Goal: Task Accomplishment & Management: Complete application form

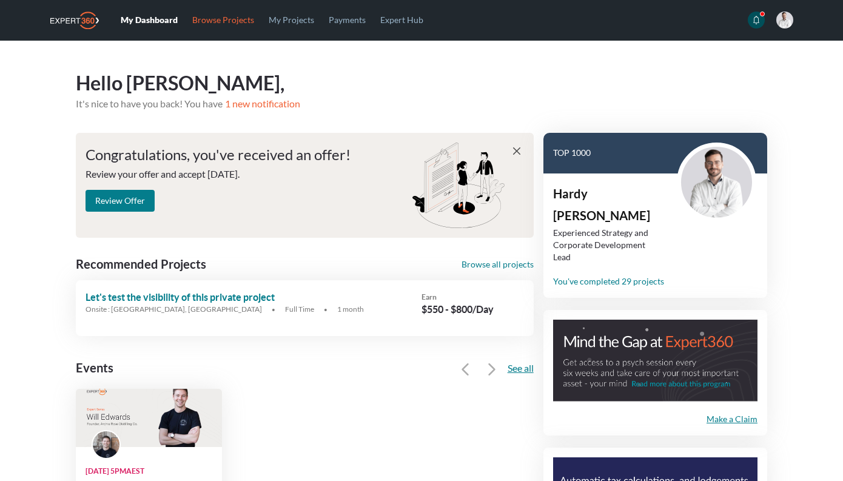
click at [228, 15] on link "Browse Projects" at bounding box center [223, 19] width 76 height 39
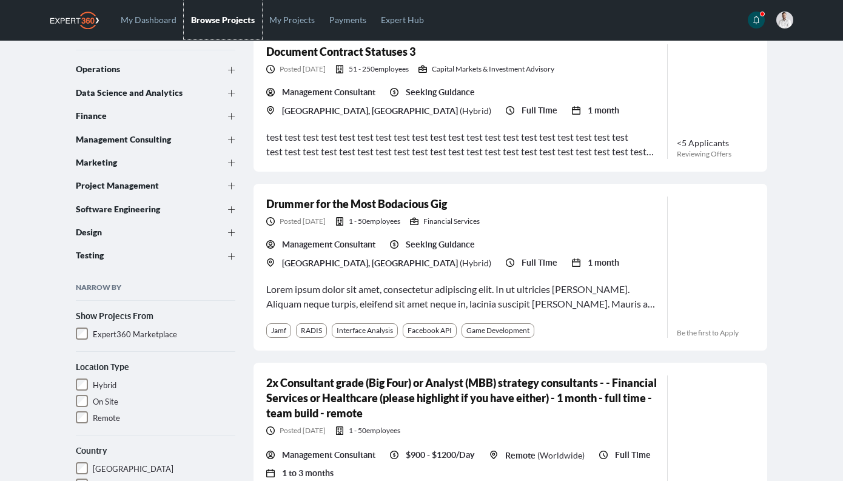
scroll to position [147, 0]
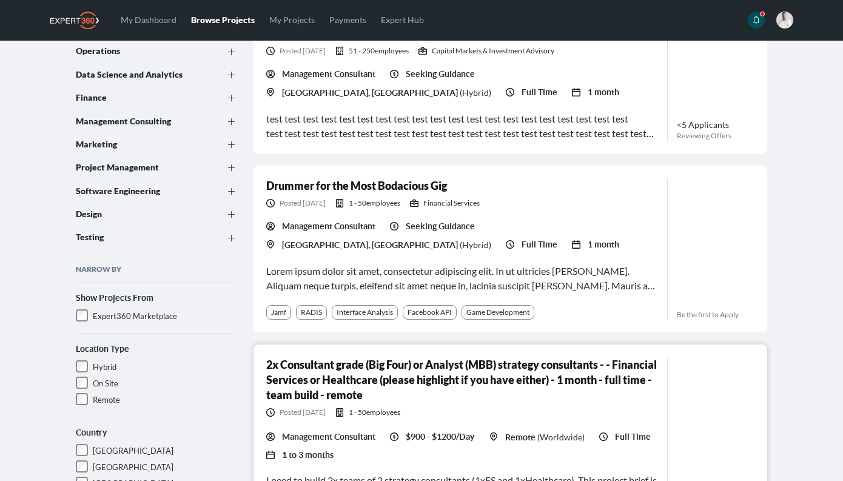
click at [388, 371] on h3 "2x Consultant grade (Big Four) or Analyst (MBB) strategy consultants - - Financ…" at bounding box center [461, 379] width 391 height 45
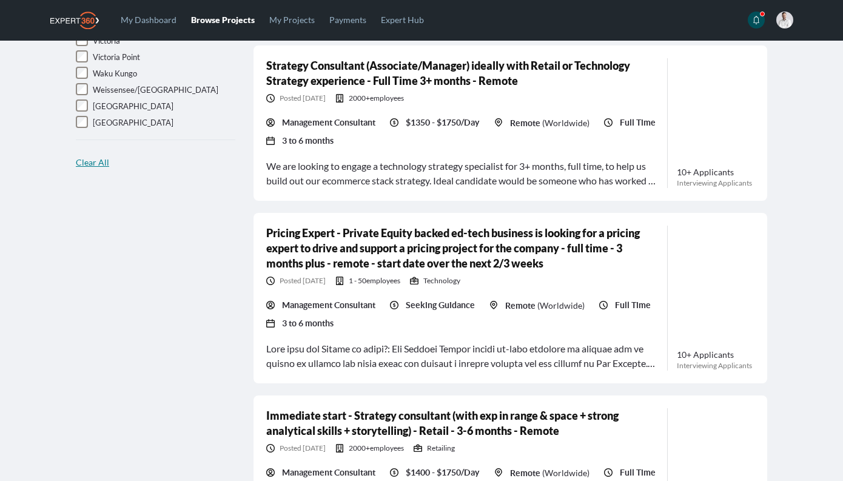
scroll to position [1360, 0]
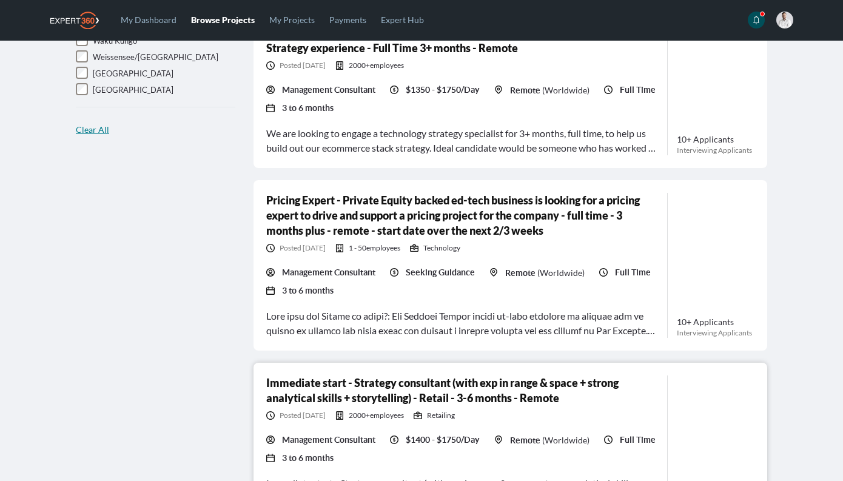
click at [359, 398] on h3 "Immediate start - Strategy consultant (with exp in range & space + strong analy…" at bounding box center [461, 390] width 391 height 30
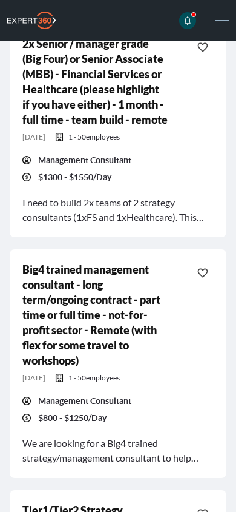
scroll to position [858, 0]
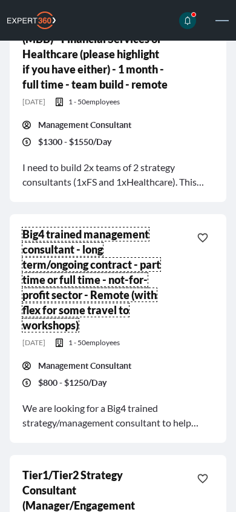
click at [68, 331] on link "Big4 trained management consultant - long term/ongoing contract - part time or …" at bounding box center [91, 279] width 138 height 104
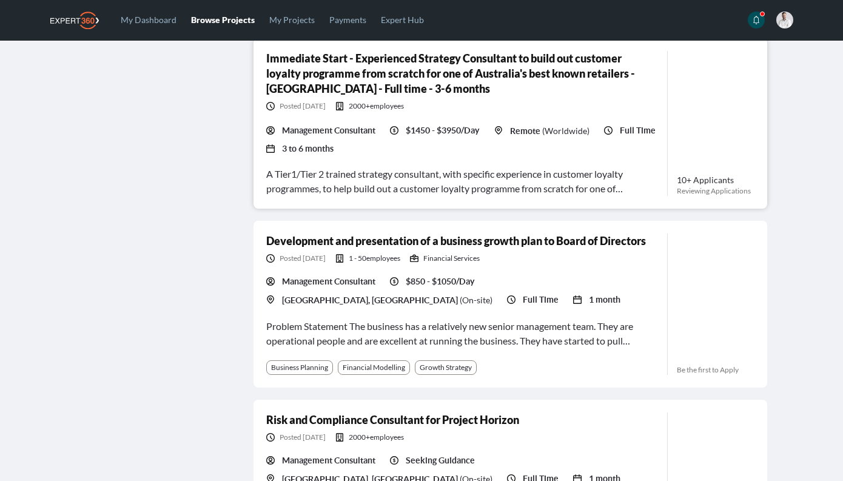
scroll to position [1852, 0]
click at [314, 86] on link "Immediate Start - Experienced Strategy Consultant to build out customer loyalty…" at bounding box center [450, 74] width 369 height 44
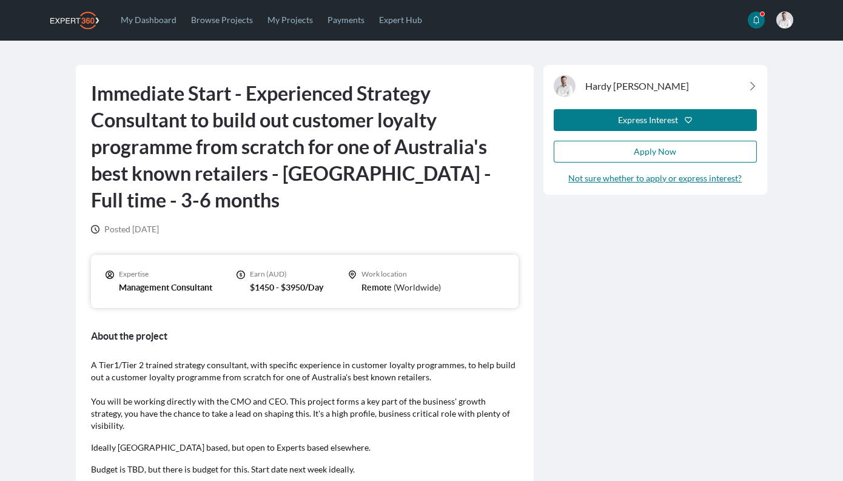
click at [758, 24] on icon at bounding box center [756, 20] width 8 height 8
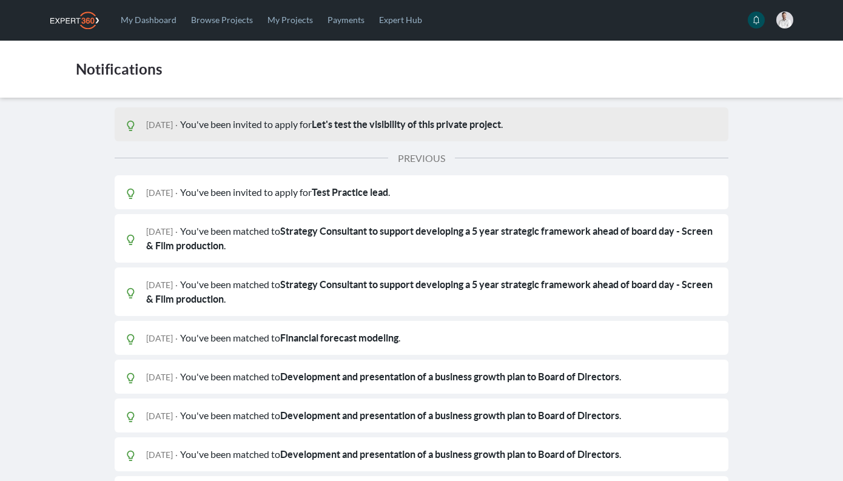
click at [370, 123] on strong "Let's test the visibility of this private project" at bounding box center [406, 124] width 189 height 11
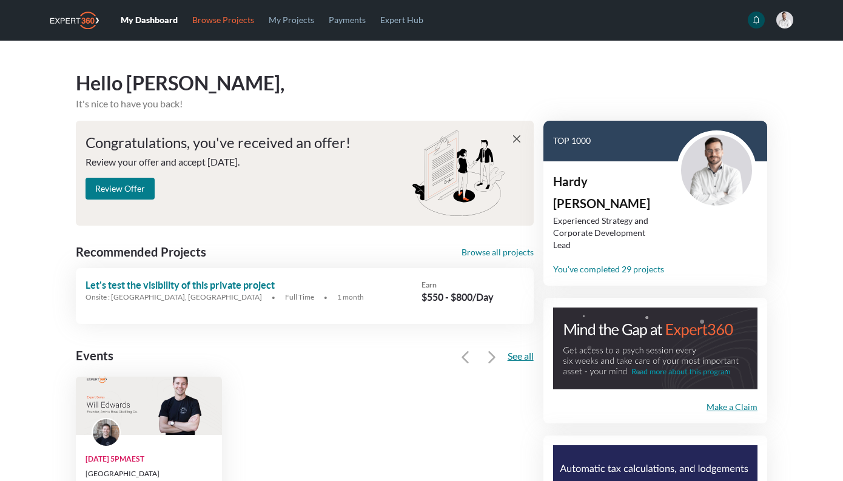
click at [228, 20] on link "Browse Projects" at bounding box center [223, 19] width 76 height 39
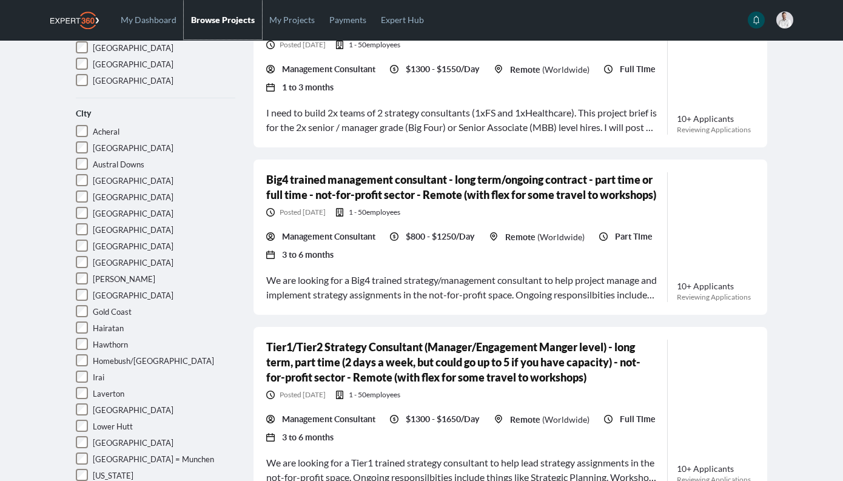
scroll to position [723, 0]
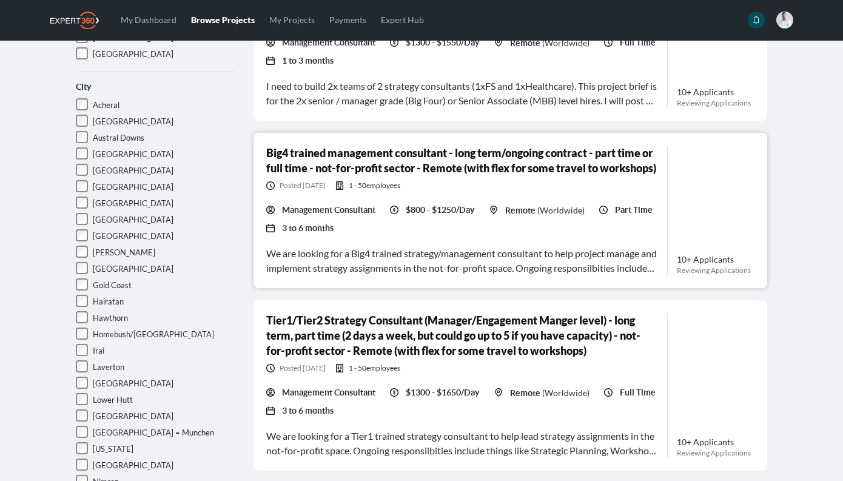
click at [374, 167] on link "Big4 trained management consultant - long term/ongoing contract - part time or …" at bounding box center [461, 160] width 390 height 28
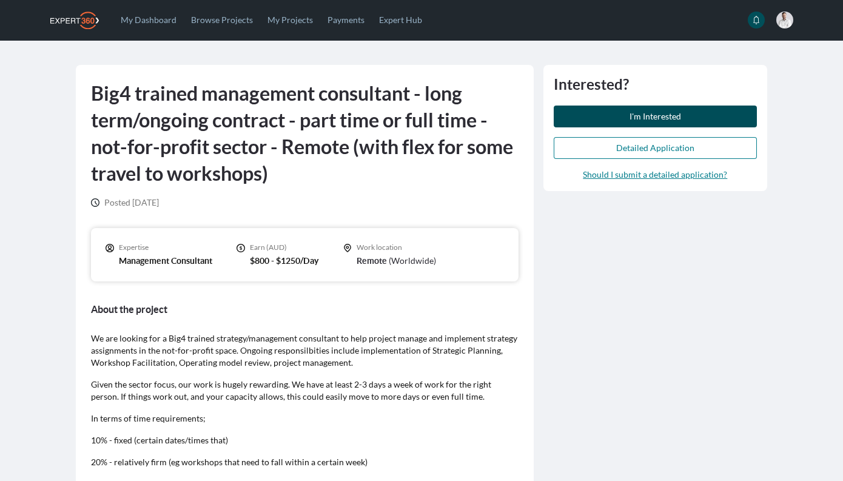
click at [648, 115] on span "I'm Interested" at bounding box center [655, 116] width 52 height 10
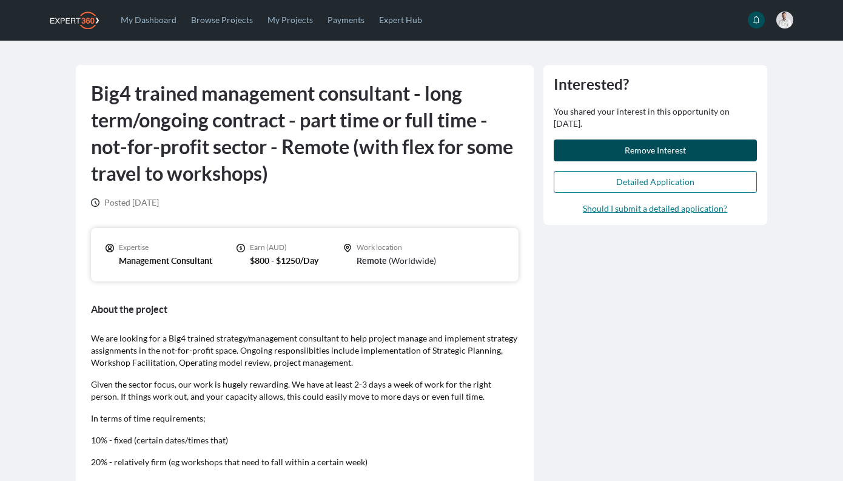
click at [638, 154] on span "Remove Interest" at bounding box center [654, 150] width 61 height 10
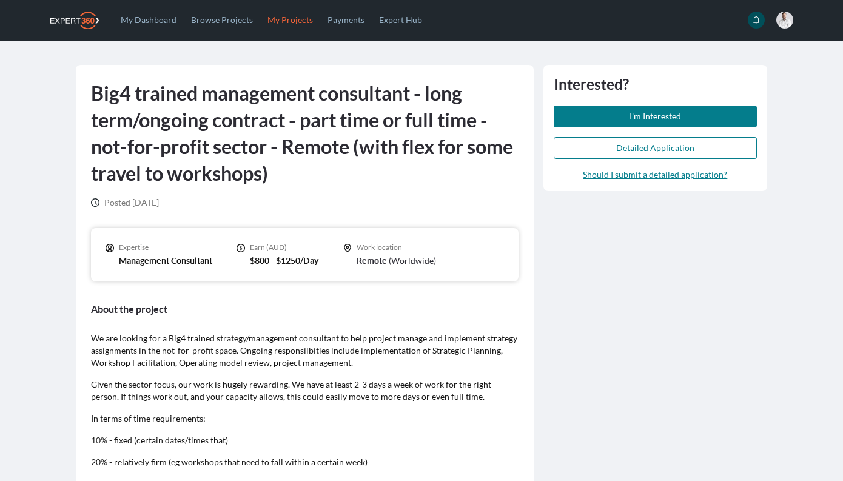
click at [296, 16] on link "My Projects" at bounding box center [290, 19] width 60 height 39
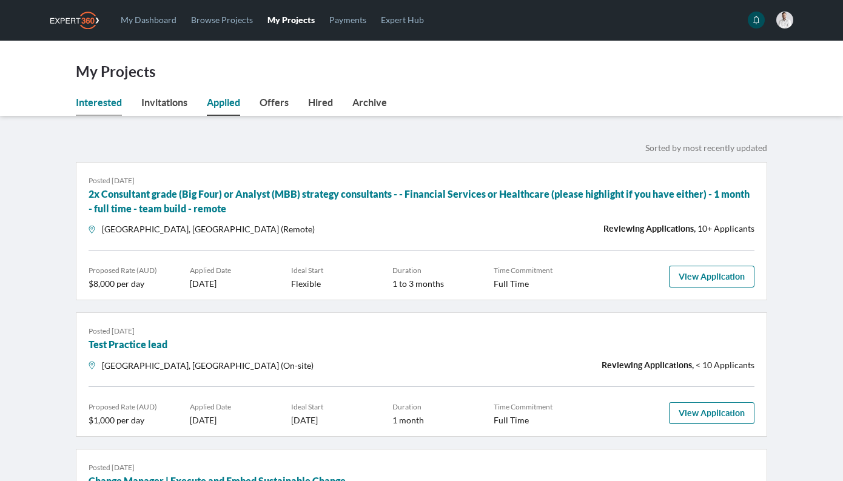
click at [101, 112] on link "Interested" at bounding box center [99, 105] width 46 height 21
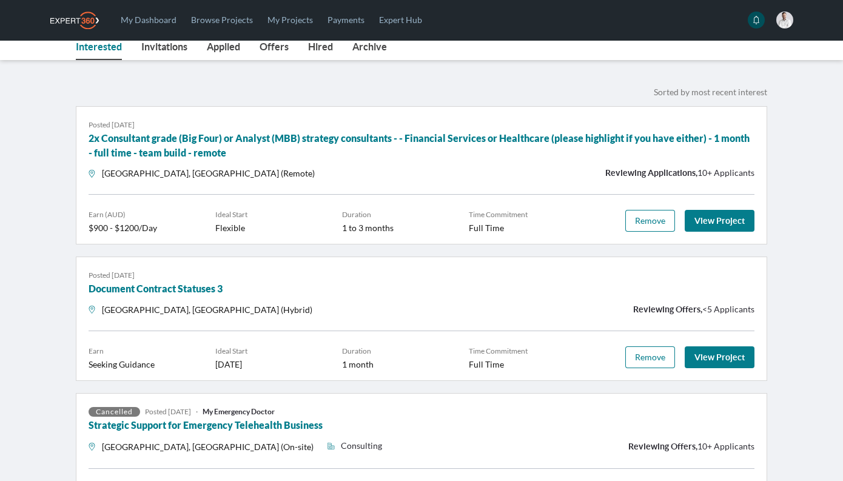
scroll to position [21, 0]
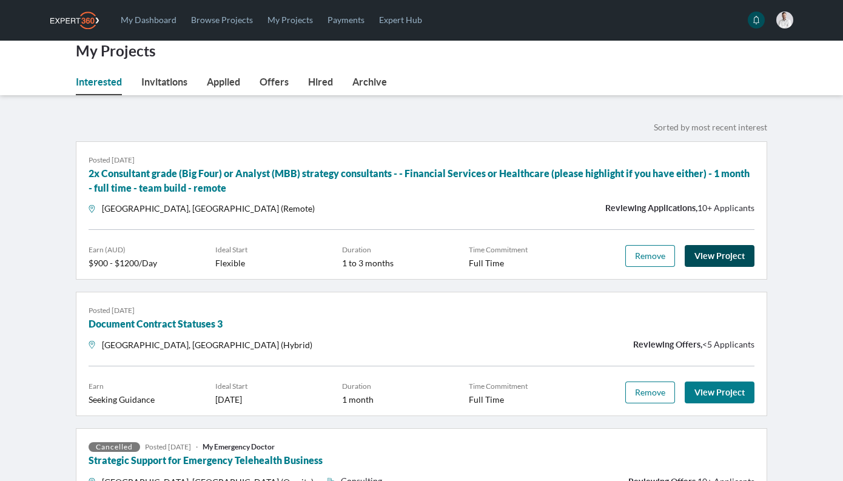
click at [714, 250] on link "View Project" at bounding box center [719, 256] width 70 height 22
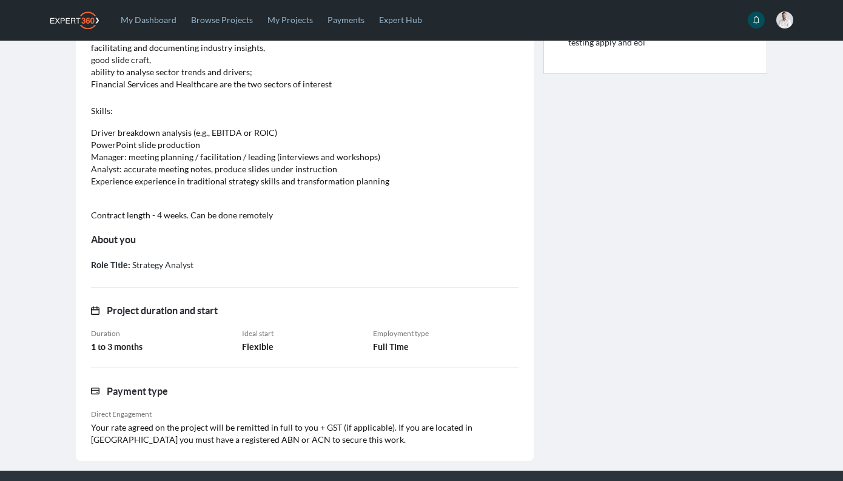
scroll to position [417, 0]
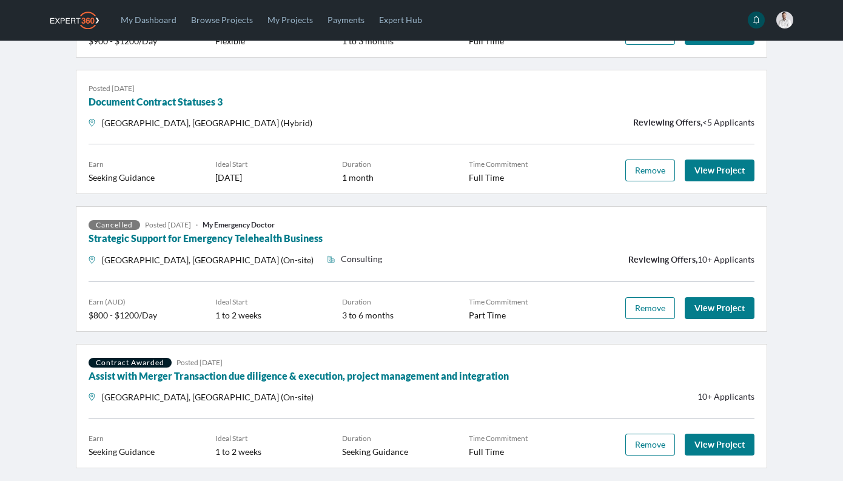
scroll to position [248, 0]
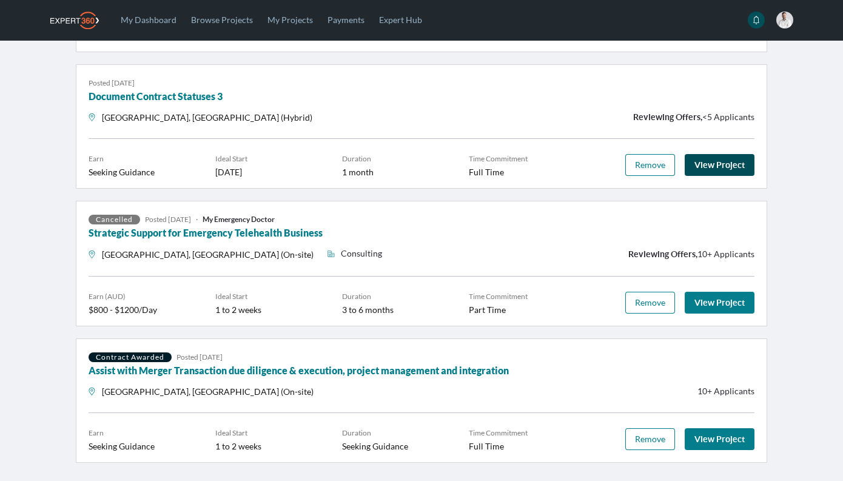
click at [729, 167] on link "View Project" at bounding box center [719, 165] width 70 height 22
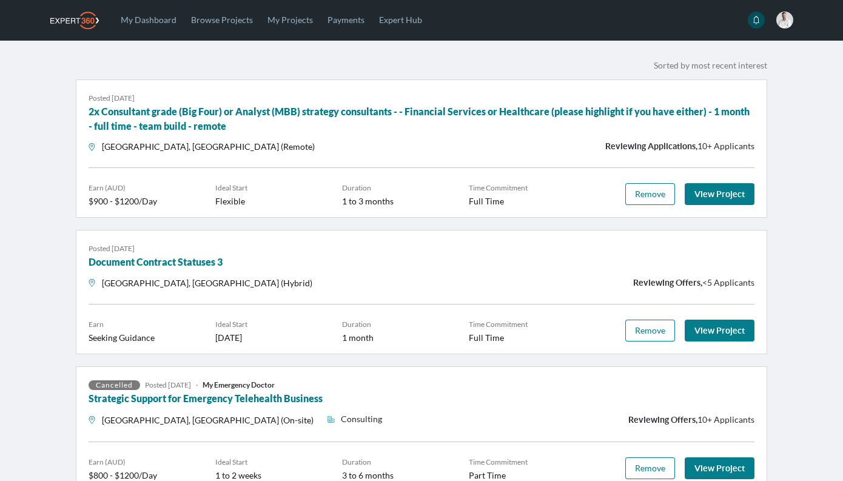
scroll to position [301, 0]
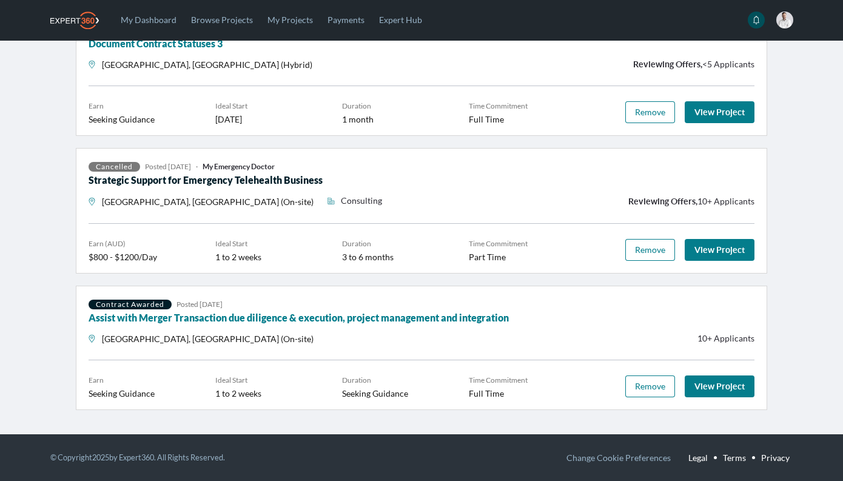
click at [246, 178] on link "Strategic Support for Emergency Telehealth Business" at bounding box center [206, 180] width 234 height 12
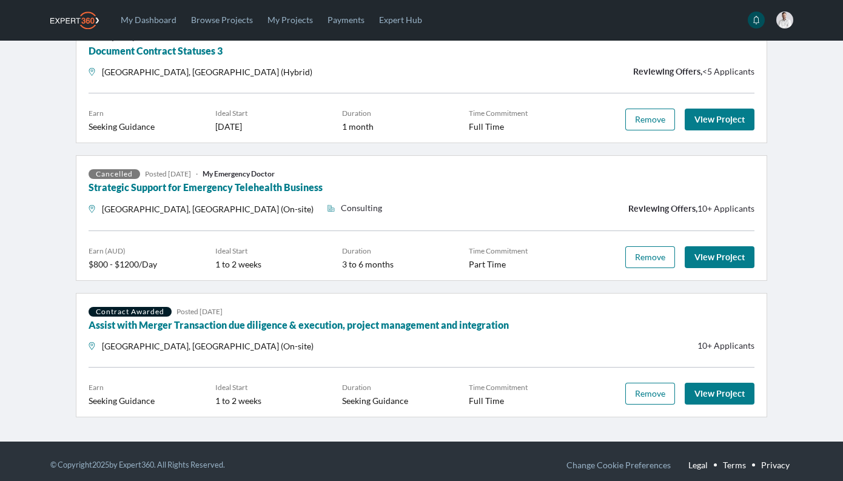
scroll to position [301, 0]
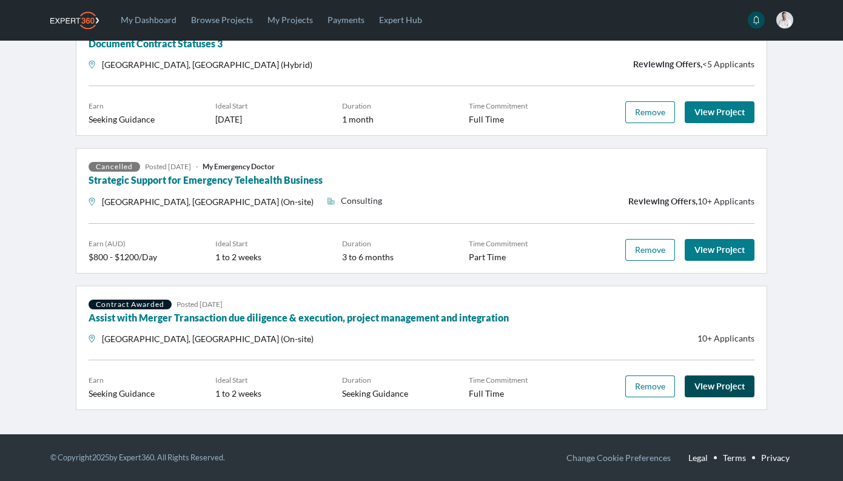
click at [720, 384] on link "View Project" at bounding box center [719, 386] width 70 height 22
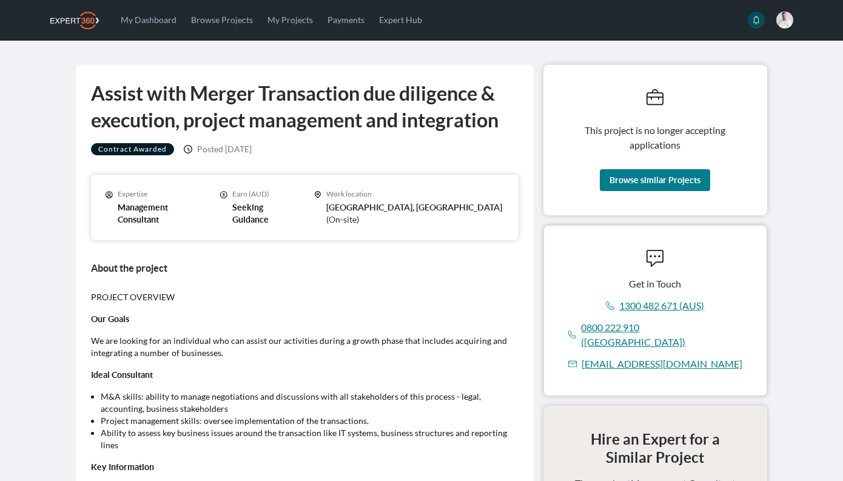
click at [35, 187] on main "Assist with Merger Transaction due diligence & execution, project management an…" at bounding box center [421, 407] width 843 height 732
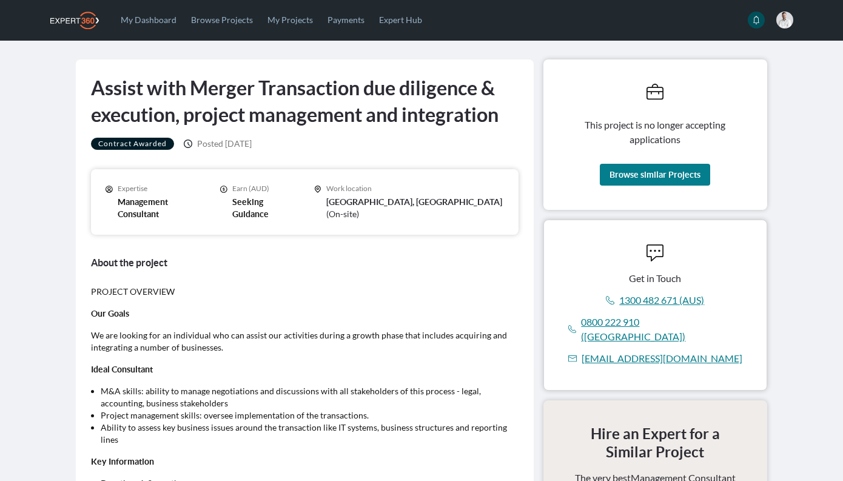
scroll to position [5, 0]
click at [219, 22] on link "Browse Projects" at bounding box center [222, 19] width 76 height 39
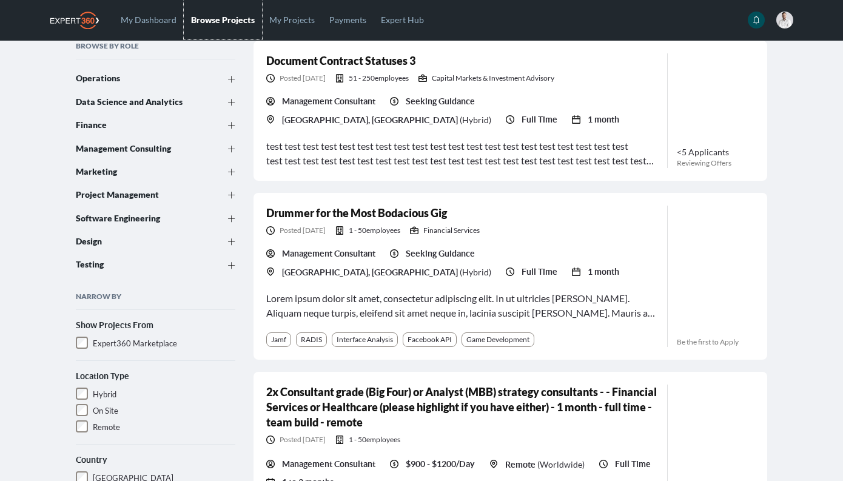
scroll to position [121, 0]
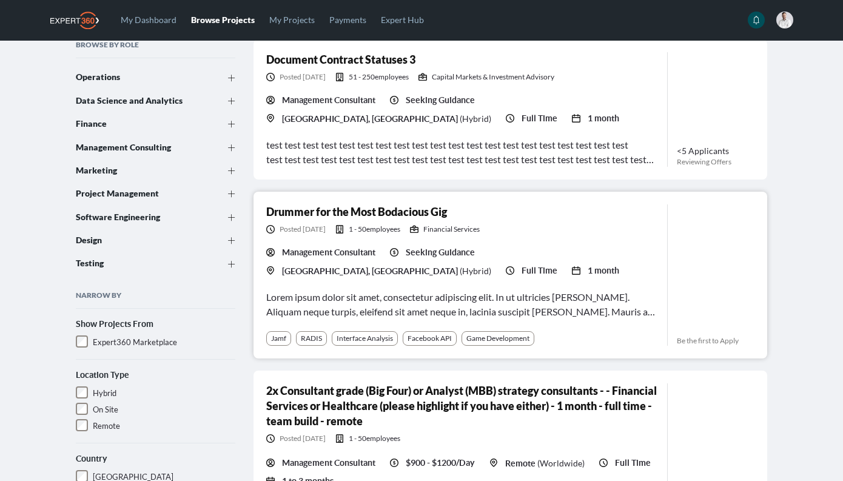
click at [539, 278] on div "Drummer for the Most Bodacious Gig Posted [DATE] 1 - 50 employees Financial Ser…" at bounding box center [461, 274] width 391 height 141
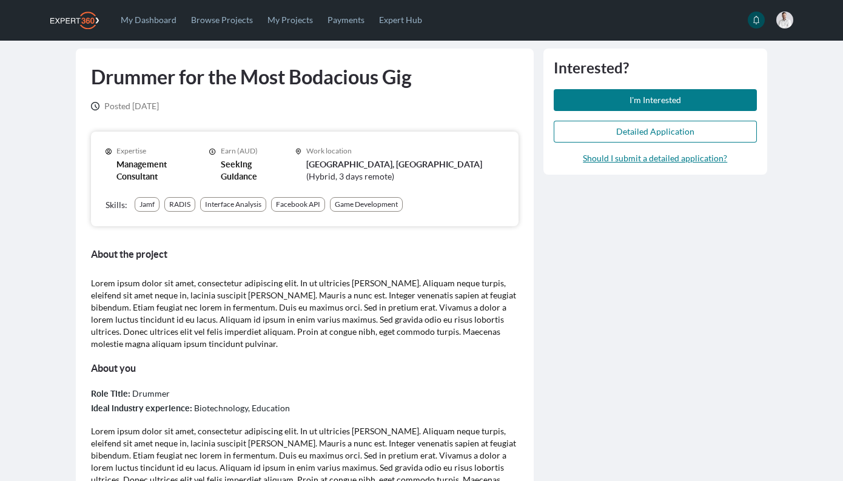
scroll to position [18, 0]
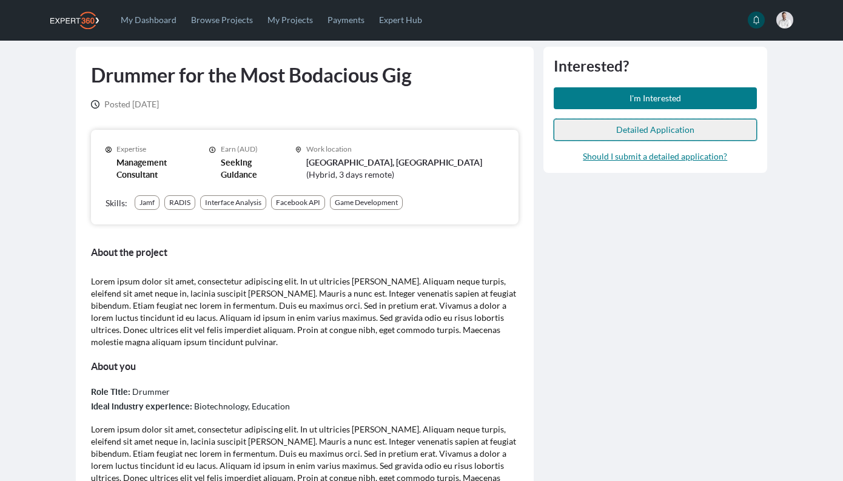
click at [671, 133] on span "Detailed Application" at bounding box center [655, 129] width 78 height 10
select select "***"
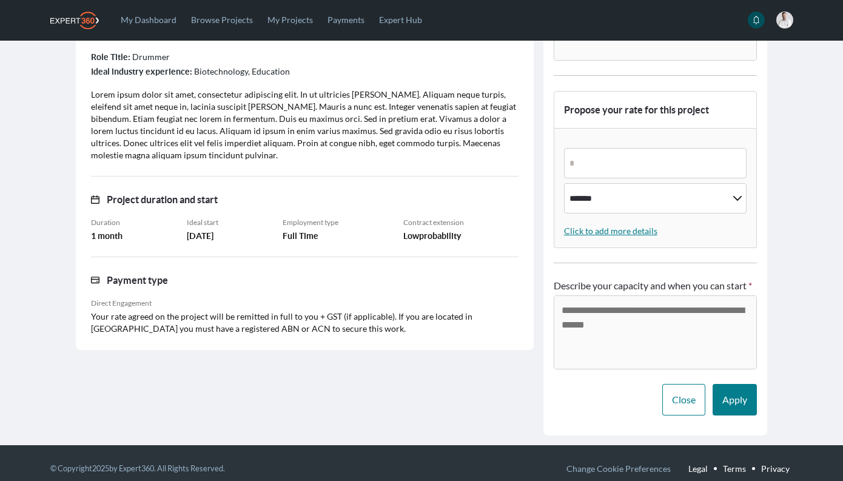
scroll to position [364, 0]
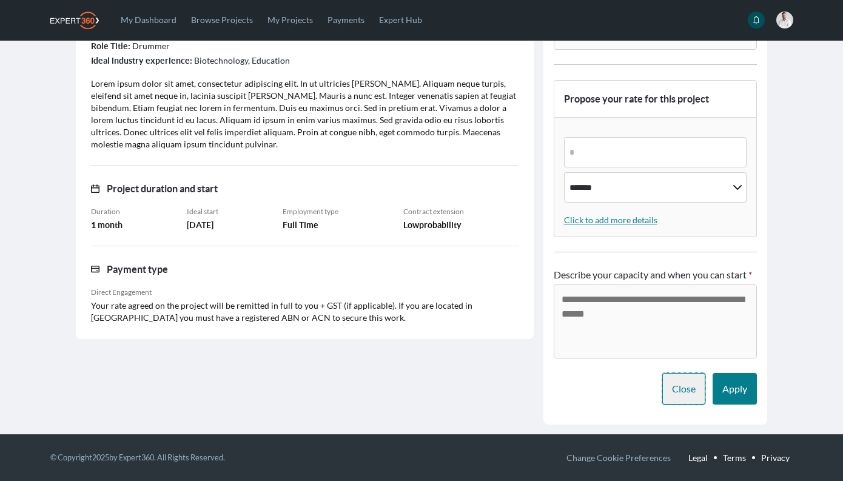
click at [681, 385] on span "Close" at bounding box center [684, 389] width 24 height 12
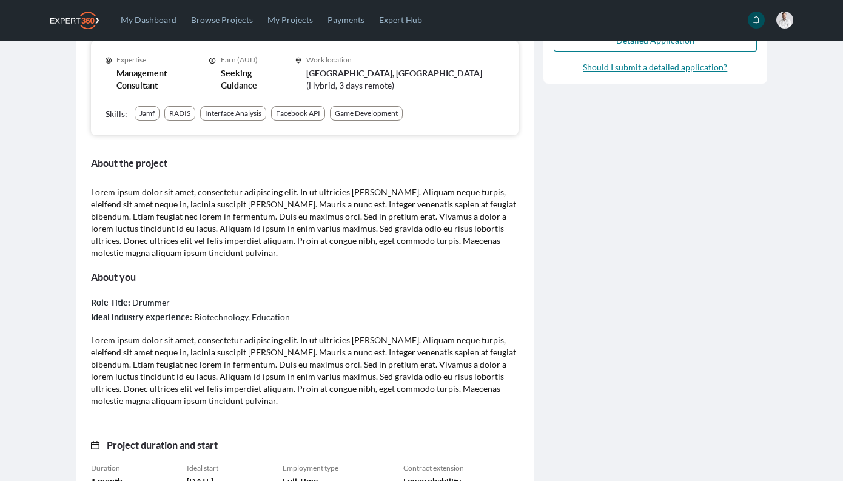
scroll to position [0, 0]
